Goal: Transaction & Acquisition: Purchase product/service

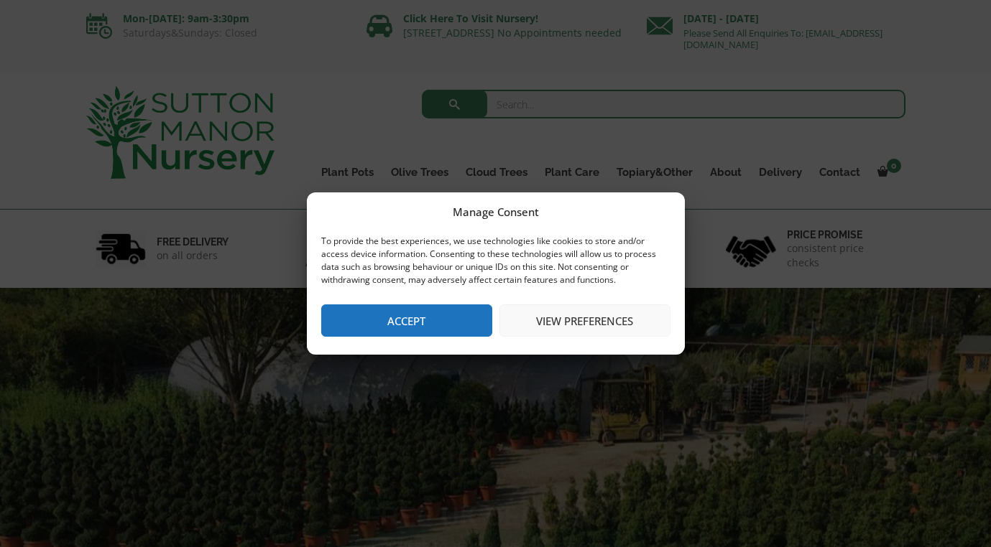
click at [425, 318] on button "Accept" at bounding box center [406, 321] width 171 height 32
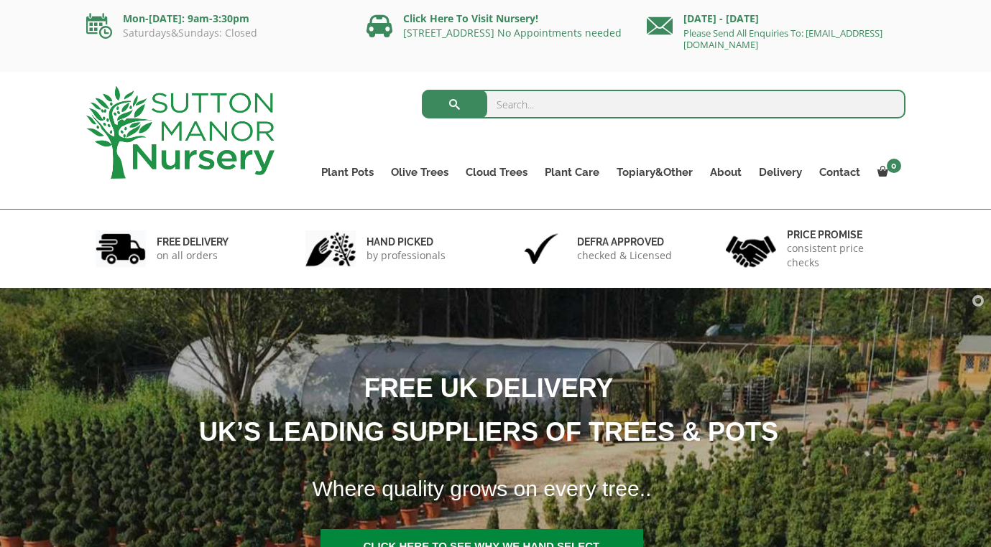
click at [577, 99] on input "search" at bounding box center [663, 104] width 483 height 29
type input "capri pot"
click at [454, 104] on button "submit" at bounding box center [454, 104] width 65 height 29
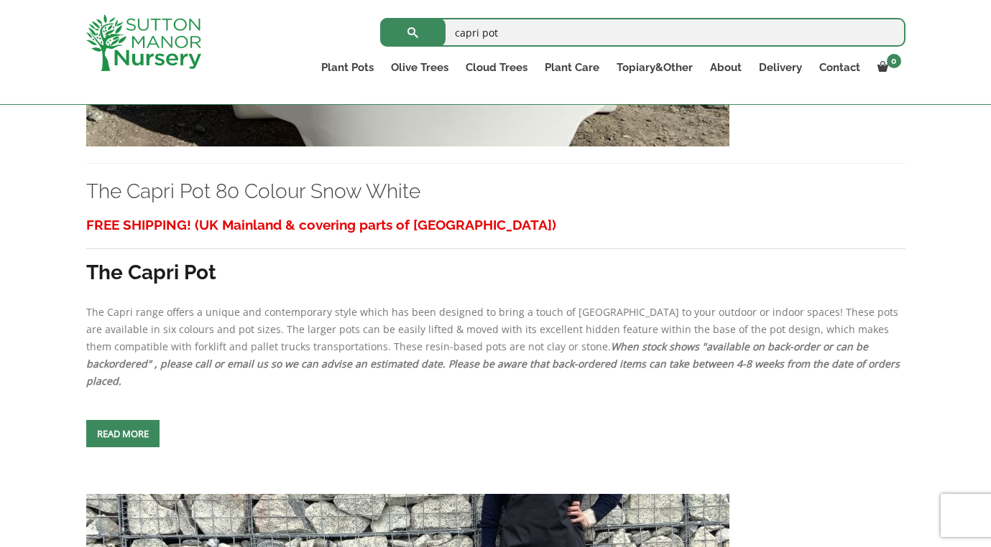
scroll to position [4727, 0]
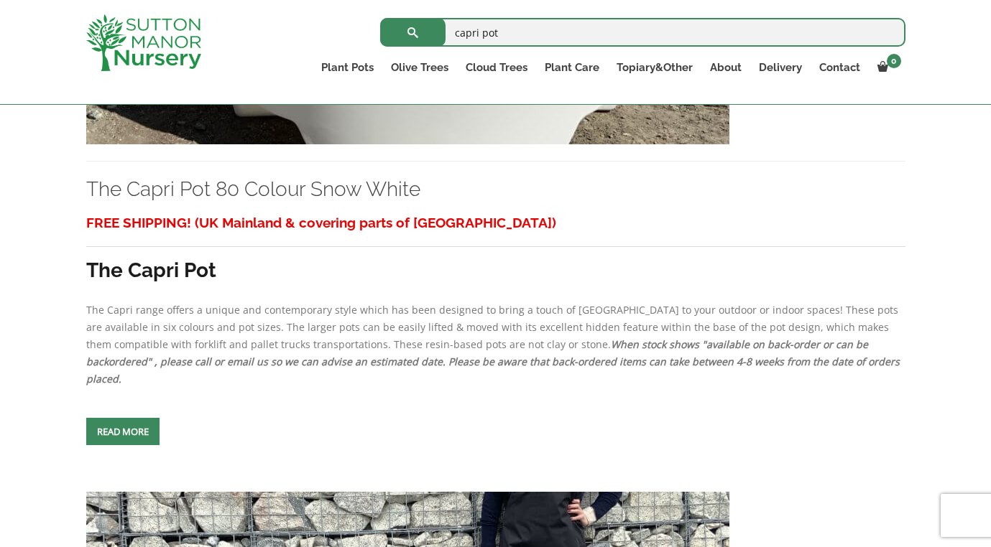
click at [539, 34] on input "capri pot" at bounding box center [642, 32] width 525 height 29
type input "capri pot 80"
click at [412, 32] on button "submit" at bounding box center [412, 32] width 65 height 29
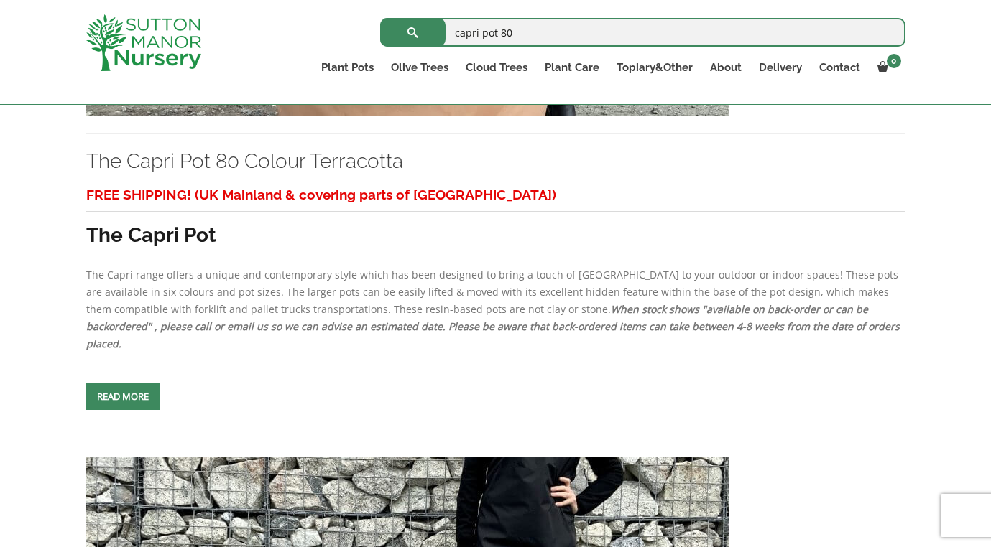
scroll to position [2574, 0]
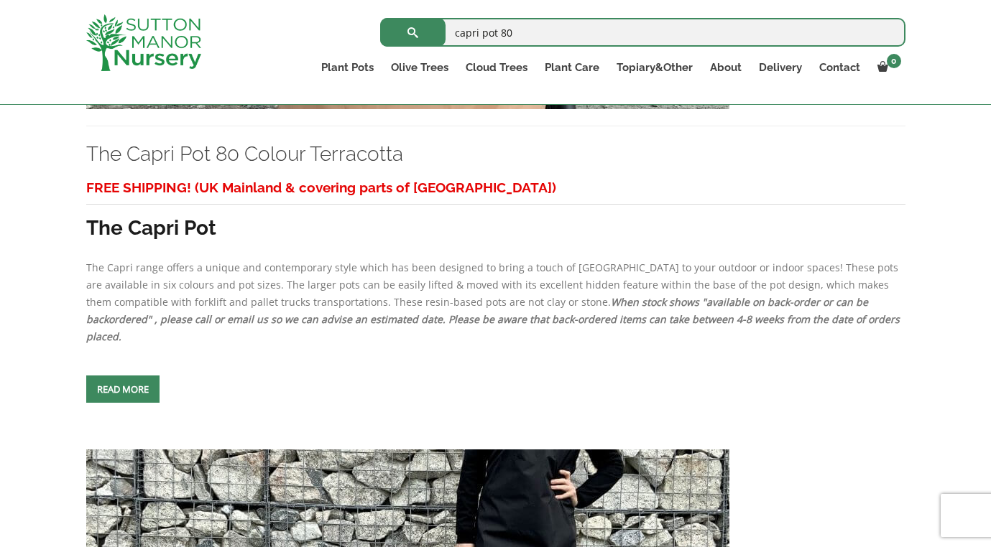
click at [123, 389] on span at bounding box center [123, 389] width 0 height 0
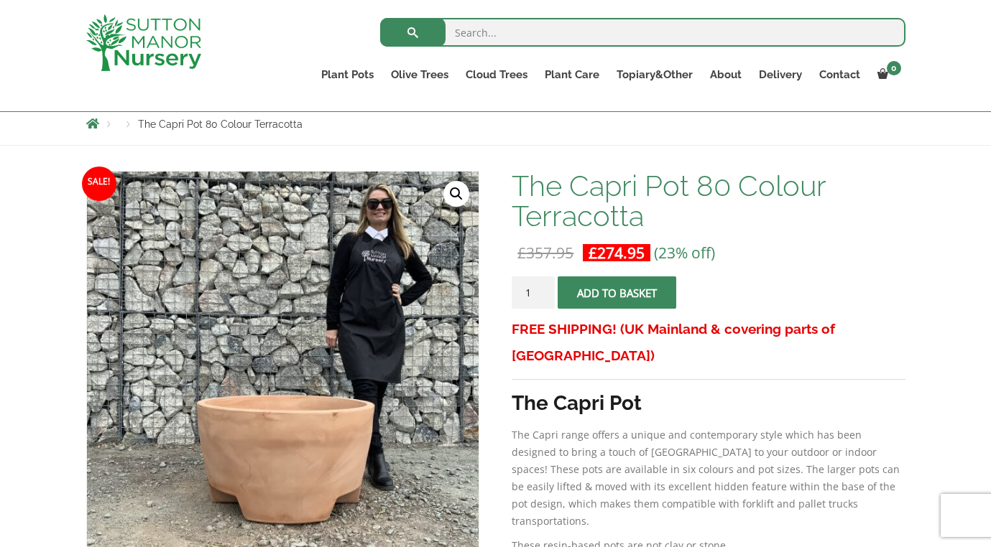
scroll to position [162, 0]
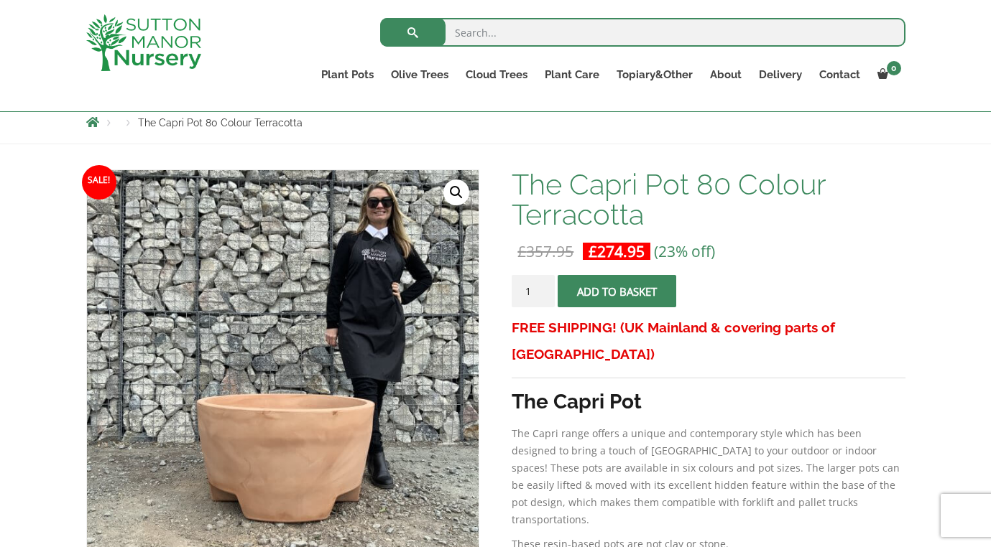
click at [487, 38] on input "search" at bounding box center [642, 32] width 525 height 29
type input "capri pot 50 terracotta"
click at [412, 32] on button "submit" at bounding box center [412, 32] width 65 height 29
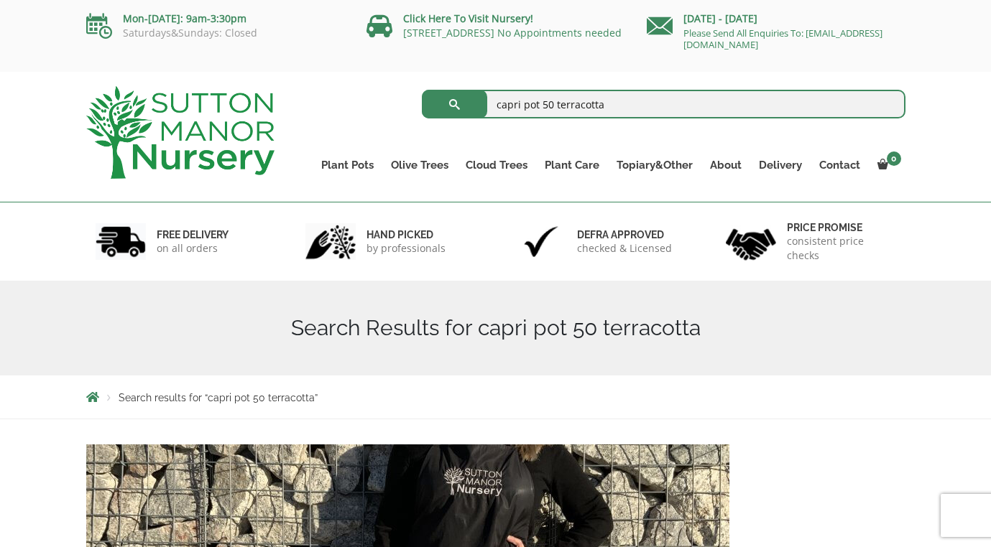
click at [546, 105] on input "capri pot 50 terracotta" at bounding box center [663, 104] width 483 height 29
type input "capri pot 80 terracotta"
click at [454, 104] on button "submit" at bounding box center [454, 104] width 65 height 29
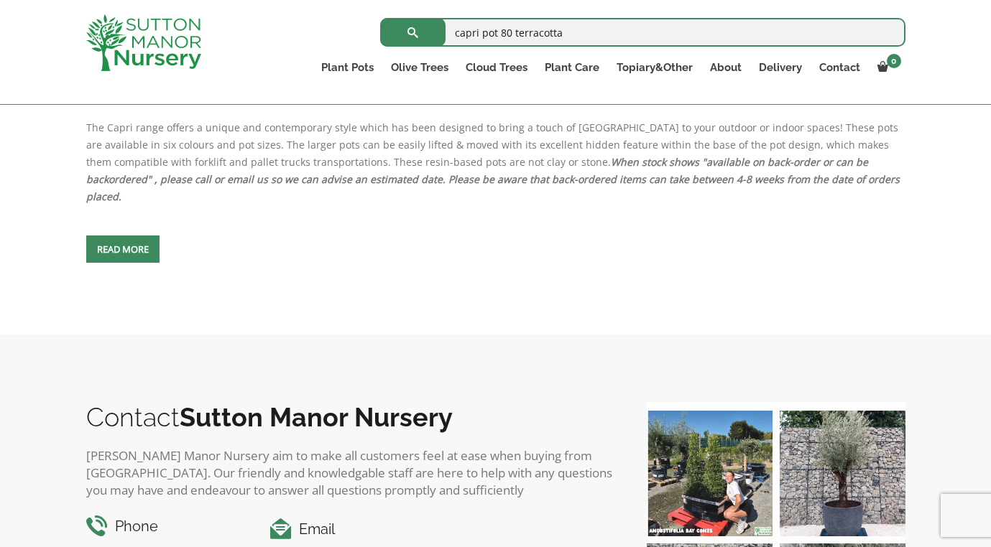
scroll to position [766, 0]
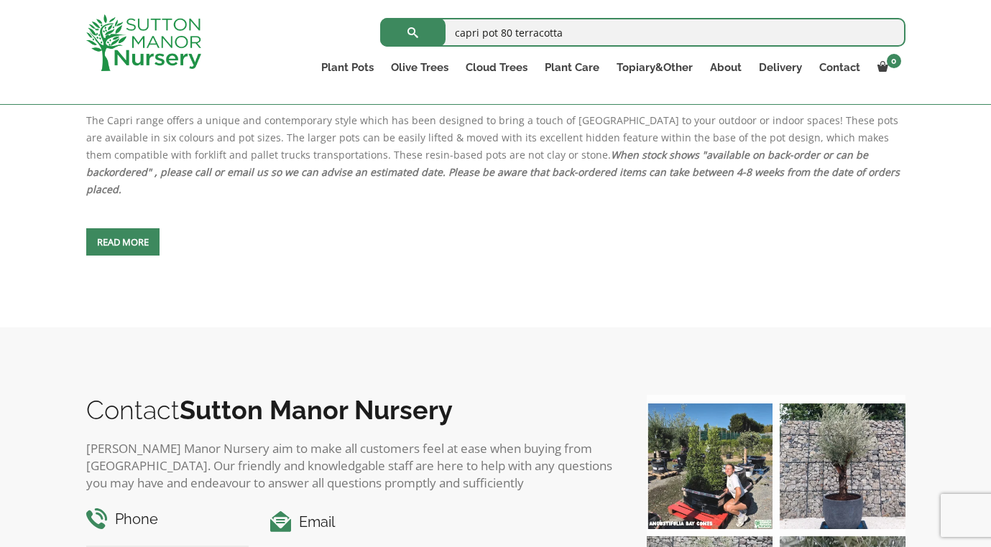
click at [123, 242] on span at bounding box center [123, 242] width 0 height 0
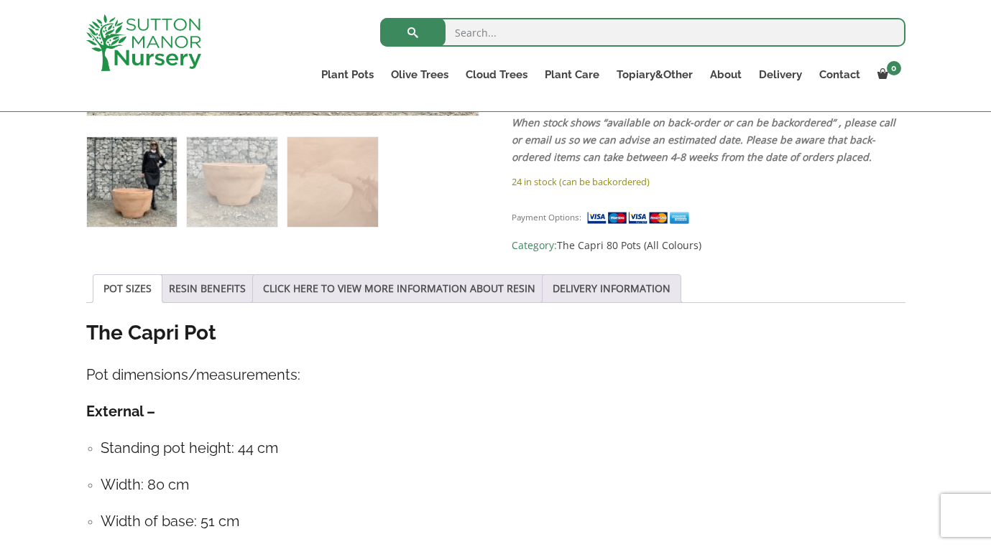
scroll to position [611, 0]
